Goal: Information Seeking & Learning: Learn about a topic

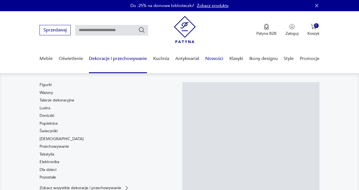
click at [212, 64] on link "Nowości" at bounding box center [214, 59] width 18 height 22
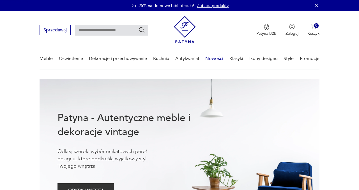
click at [217, 60] on link "Nowości" at bounding box center [214, 59] width 18 height 22
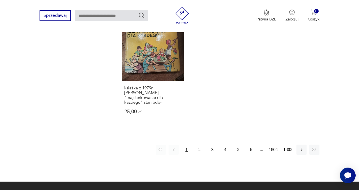
scroll to position [755, 0]
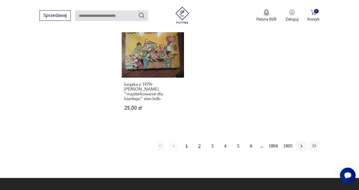
click at [198, 141] on button "2" at bounding box center [199, 146] width 10 height 10
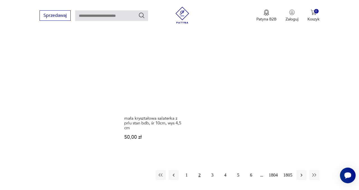
scroll to position [693, 0]
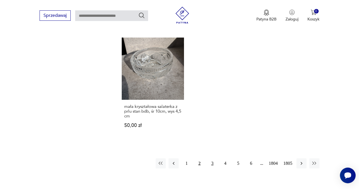
click at [210, 162] on button "3" at bounding box center [212, 163] width 10 height 10
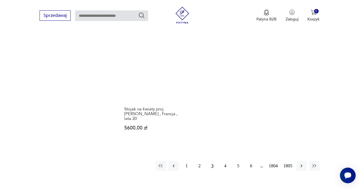
scroll to position [695, 0]
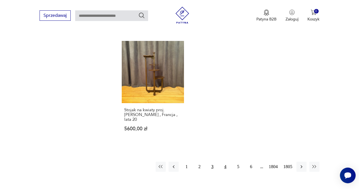
click at [225, 162] on button "4" at bounding box center [225, 167] width 10 height 10
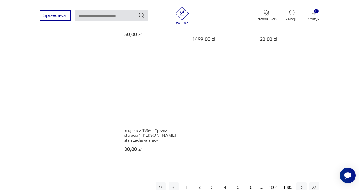
scroll to position [694, 0]
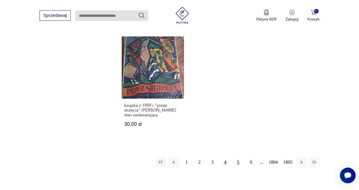
click at [237, 157] on button "5" at bounding box center [238, 162] width 10 height 10
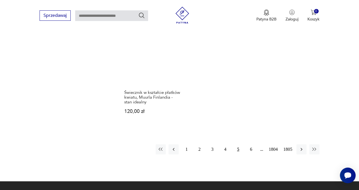
scroll to position [701, 0]
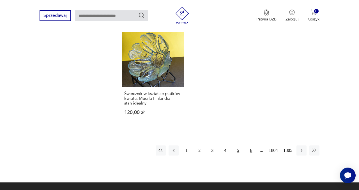
click at [248, 147] on button "6" at bounding box center [251, 150] width 10 height 10
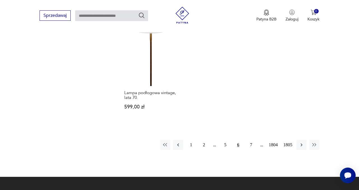
scroll to position [711, 0]
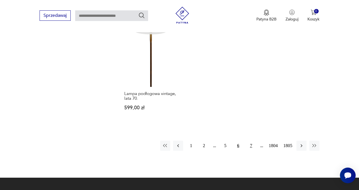
click at [250, 141] on button "7" at bounding box center [251, 146] width 10 height 10
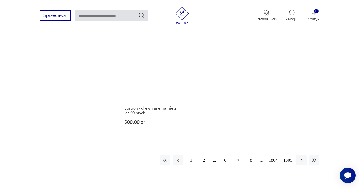
scroll to position [700, 0]
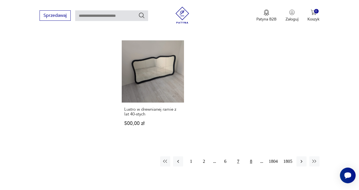
click at [250, 156] on button "8" at bounding box center [251, 161] width 10 height 10
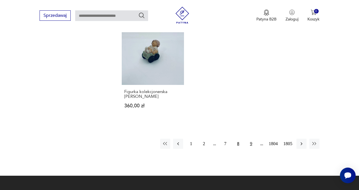
click at [249, 139] on button "9" at bounding box center [251, 144] width 10 height 10
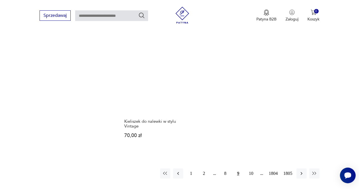
scroll to position [684, 0]
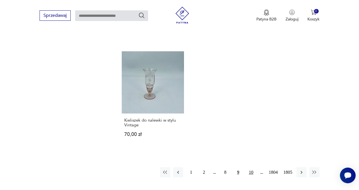
click at [248, 167] on button "10" at bounding box center [251, 172] width 10 height 10
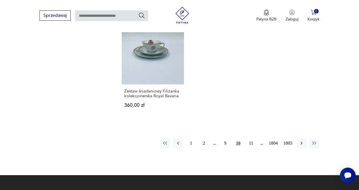
scroll to position [689, 0]
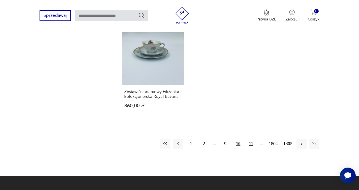
click at [247, 140] on button "11" at bounding box center [251, 144] width 10 height 10
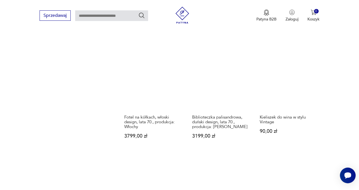
scroll to position [450, 0]
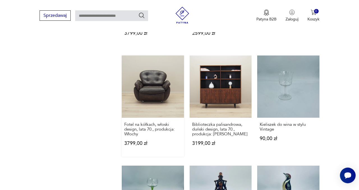
click at [150, 95] on link "Fotel na kółkach, włoski design, lata 70., produkcja: Włochy 3799,00 zł" at bounding box center [153, 105] width 62 height 101
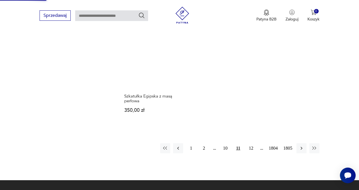
scroll to position [703, 0]
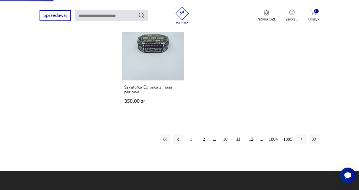
click at [250, 134] on button "12" at bounding box center [251, 139] width 10 height 10
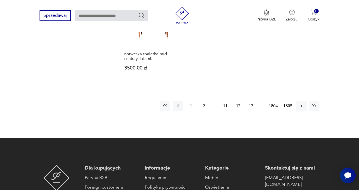
scroll to position [813, 0]
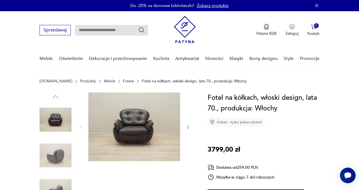
scroll to position [38, 0]
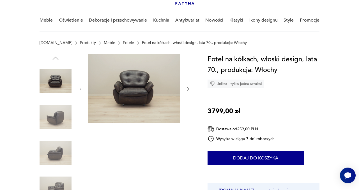
click at [185, 89] on div at bounding box center [134, 89] width 112 height 70
click at [189, 89] on icon "button" at bounding box center [187, 89] width 4 height 4
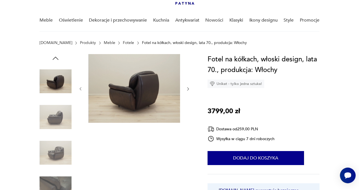
click at [145, 91] on img at bounding box center [134, 88] width 92 height 69
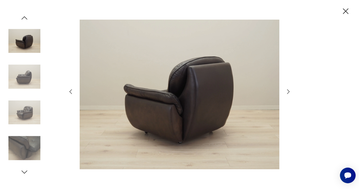
click at [67, 93] on icon "button" at bounding box center [70, 91] width 7 height 7
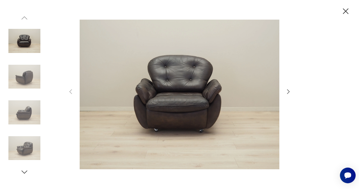
click at [288, 93] on icon "button" at bounding box center [288, 91] width 7 height 7
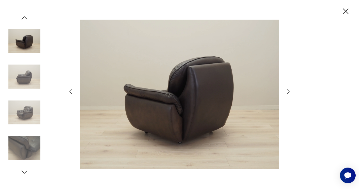
click at [288, 93] on icon "button" at bounding box center [288, 91] width 7 height 7
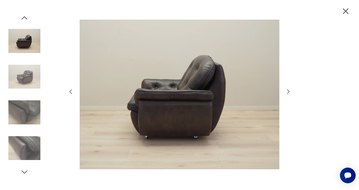
click at [288, 93] on icon "button" at bounding box center [288, 91] width 7 height 7
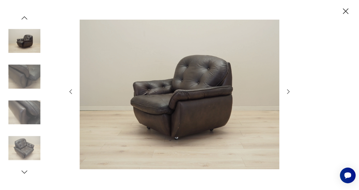
click at [289, 93] on icon "button" at bounding box center [288, 91] width 7 height 7
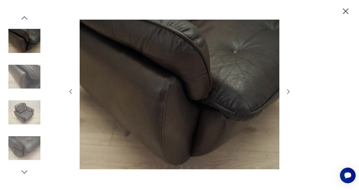
click at [289, 93] on icon "button" at bounding box center [288, 91] width 7 height 7
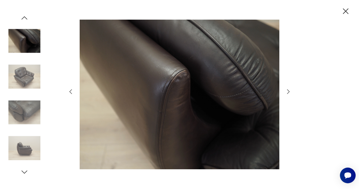
click at [289, 93] on icon "button" at bounding box center [288, 91] width 7 height 7
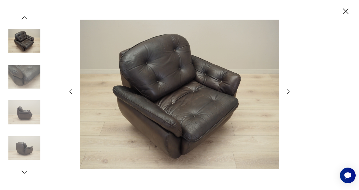
click at [289, 93] on icon "button" at bounding box center [288, 91] width 7 height 7
